Goal: Navigation & Orientation: Find specific page/section

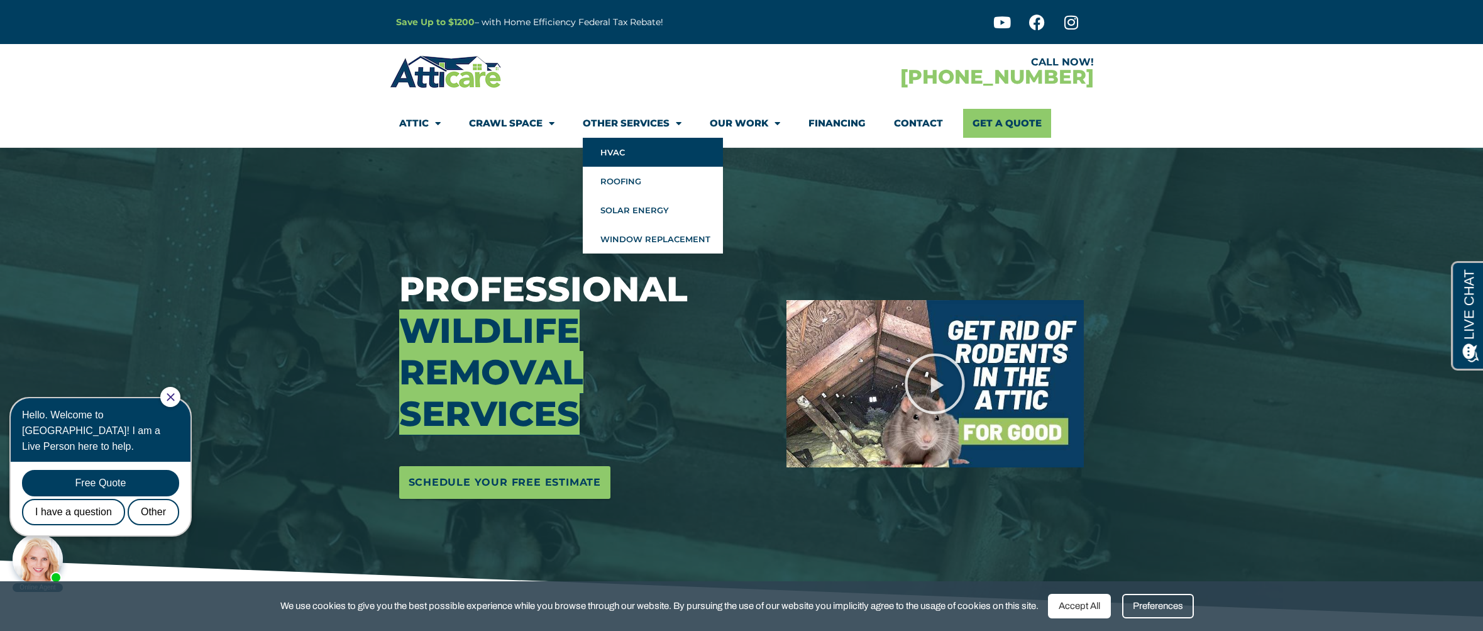
click at [608, 150] on link "HVAC" at bounding box center [653, 152] width 140 height 29
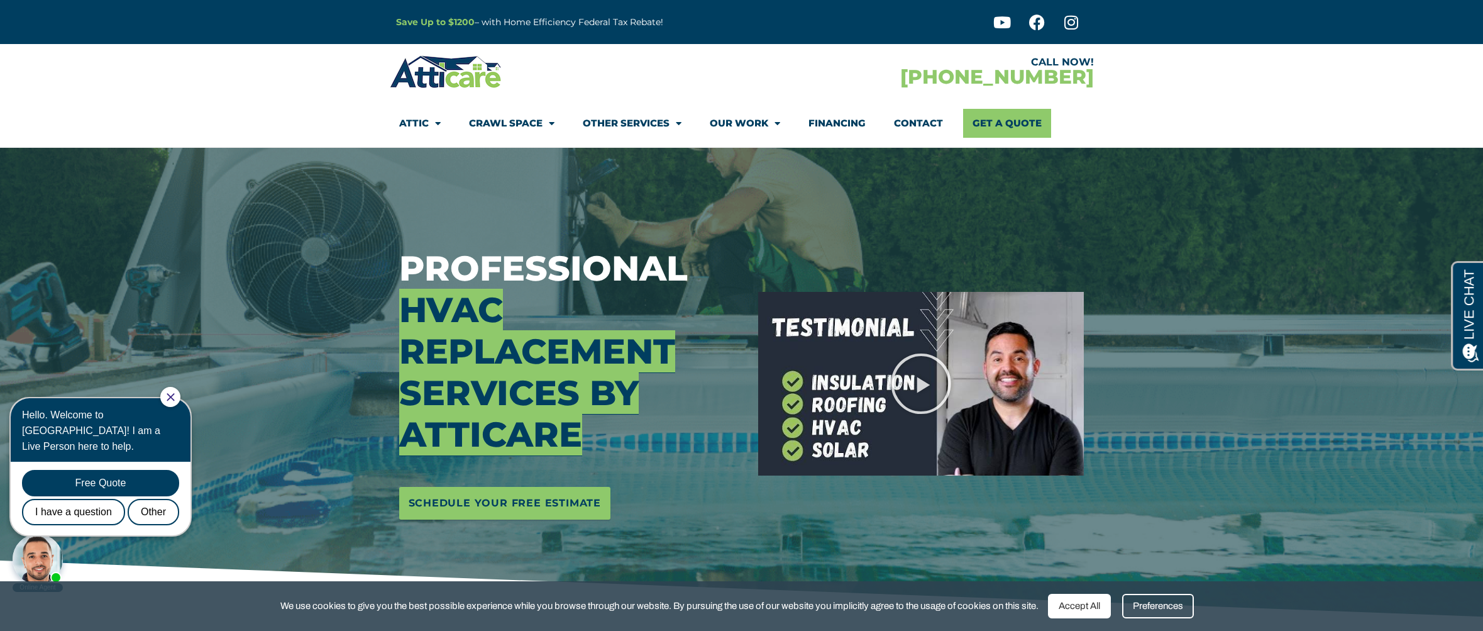
click at [848, 268] on div at bounding box center [921, 384] width 345 height 472
click at [450, 74] on img at bounding box center [446, 71] width 113 height 36
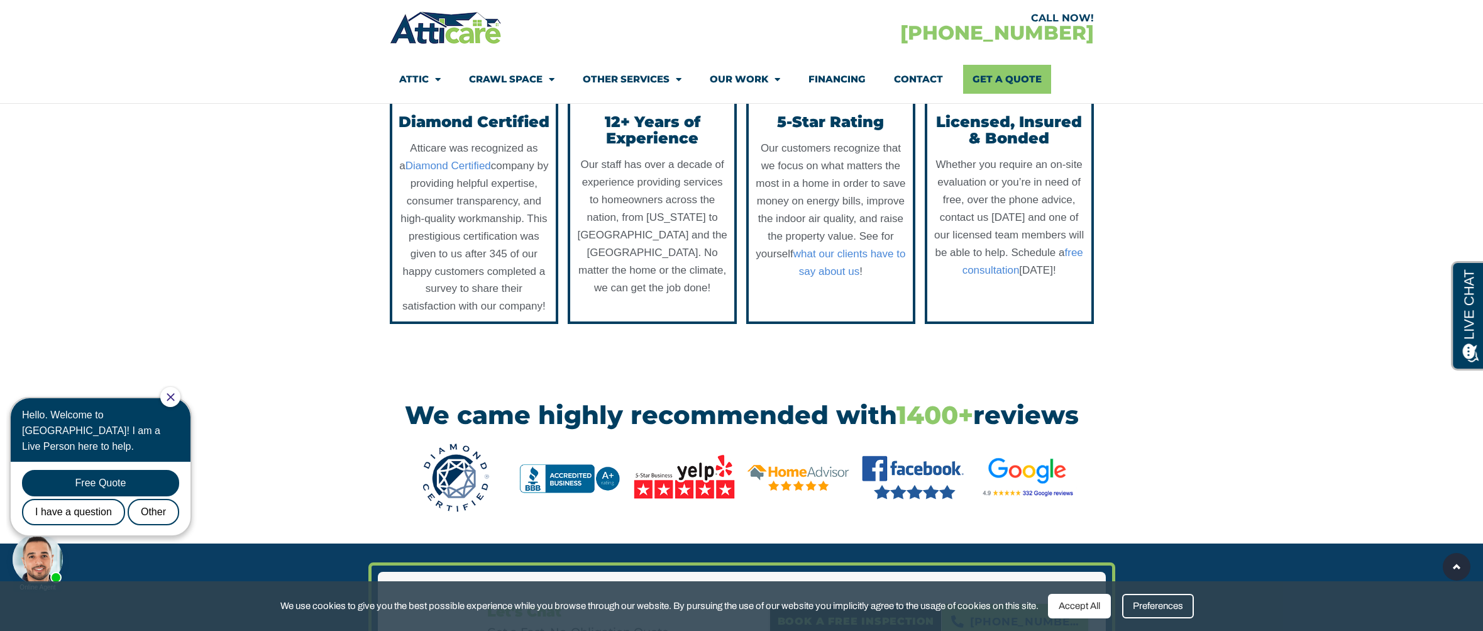
scroll to position [1361, 0]
